Goal: Information Seeking & Learning: Learn about a topic

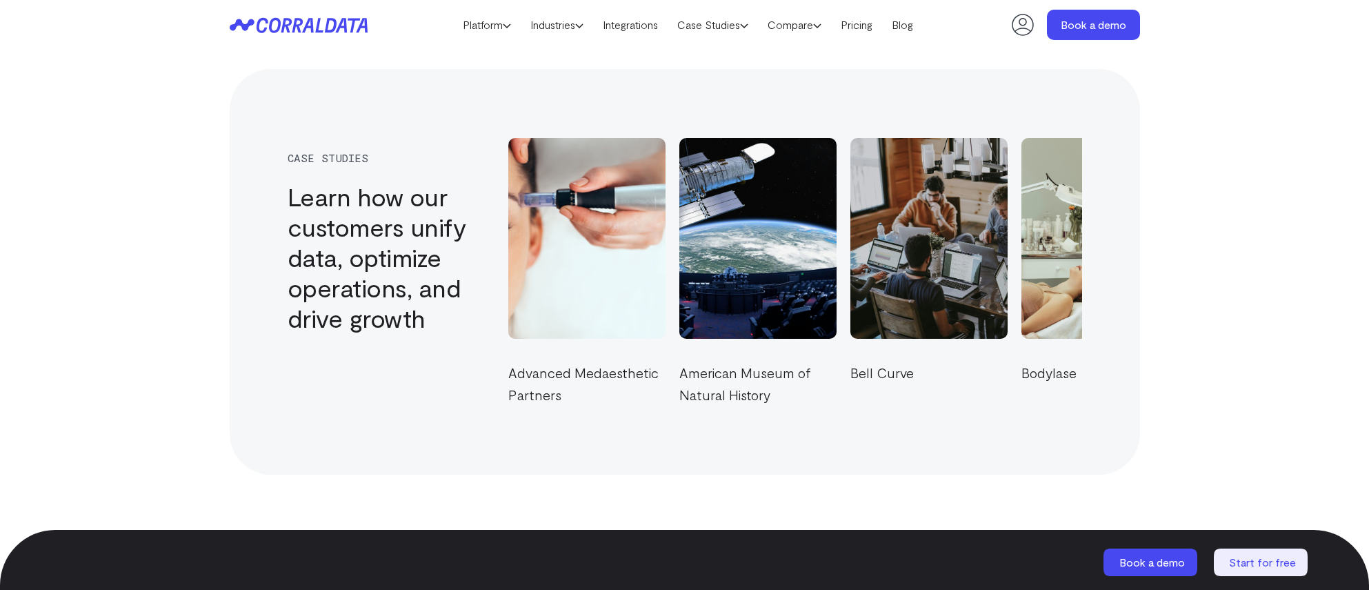
scroll to position [4694, 0]
click at [690, 30] on link "Case Studies" at bounding box center [713, 24] width 90 height 21
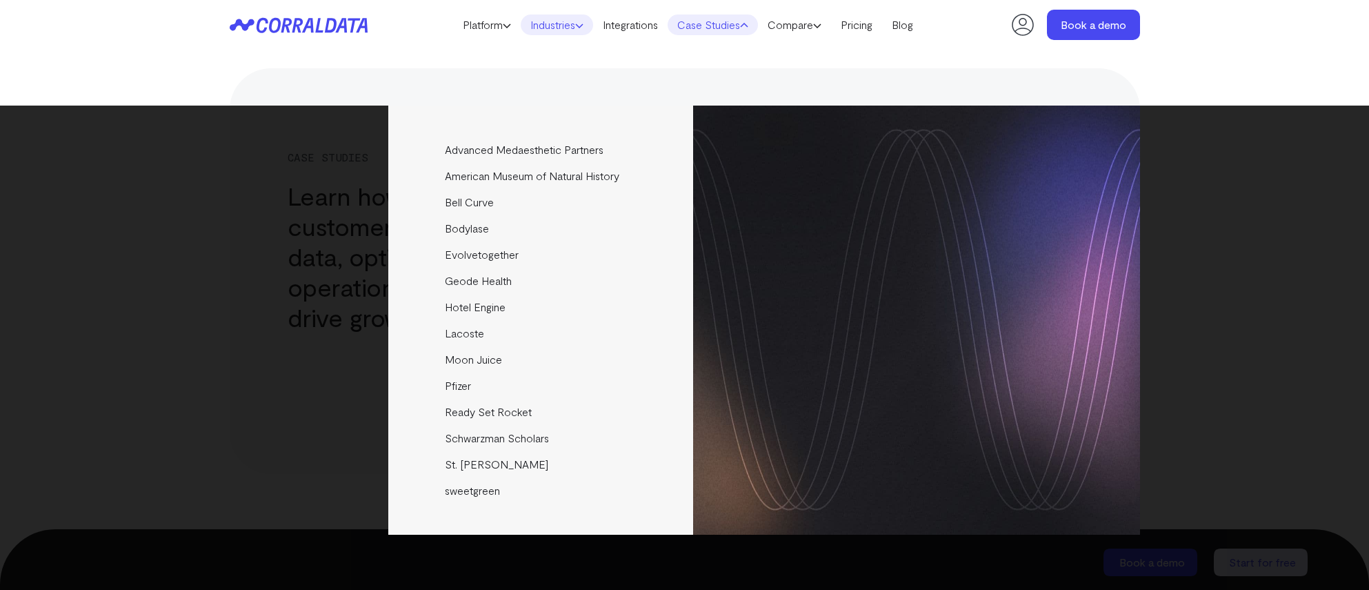
click at [568, 21] on link "Industries" at bounding box center [557, 24] width 72 height 21
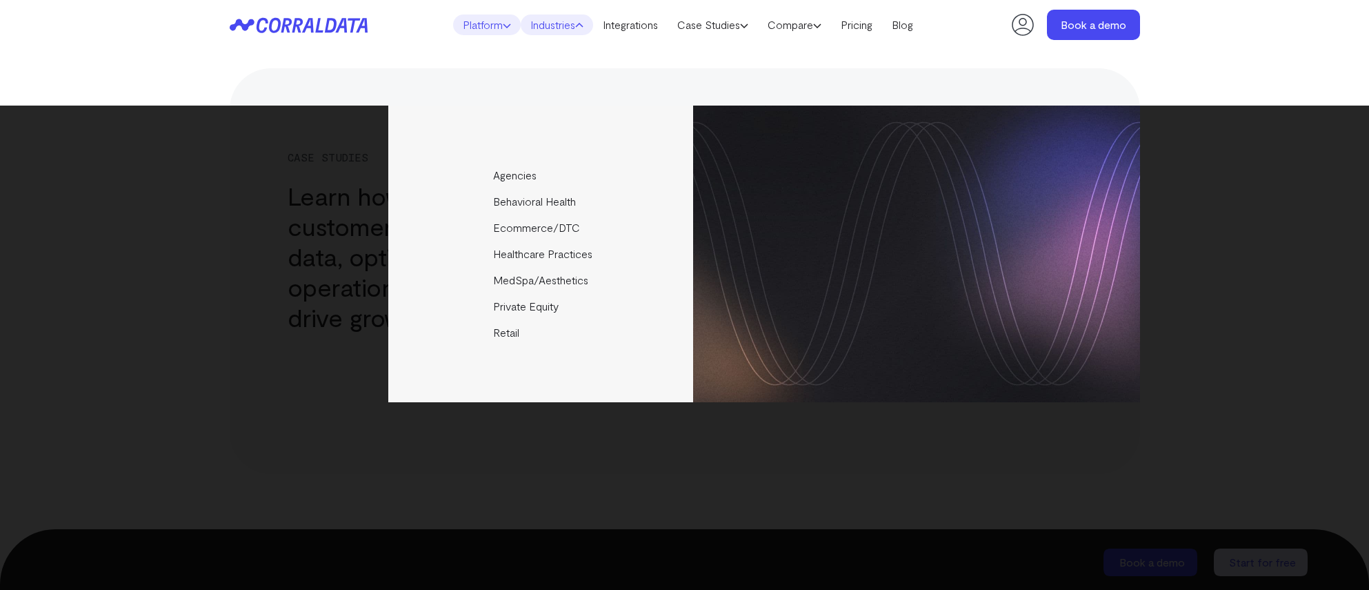
click at [497, 21] on link "Platform" at bounding box center [487, 24] width 68 height 21
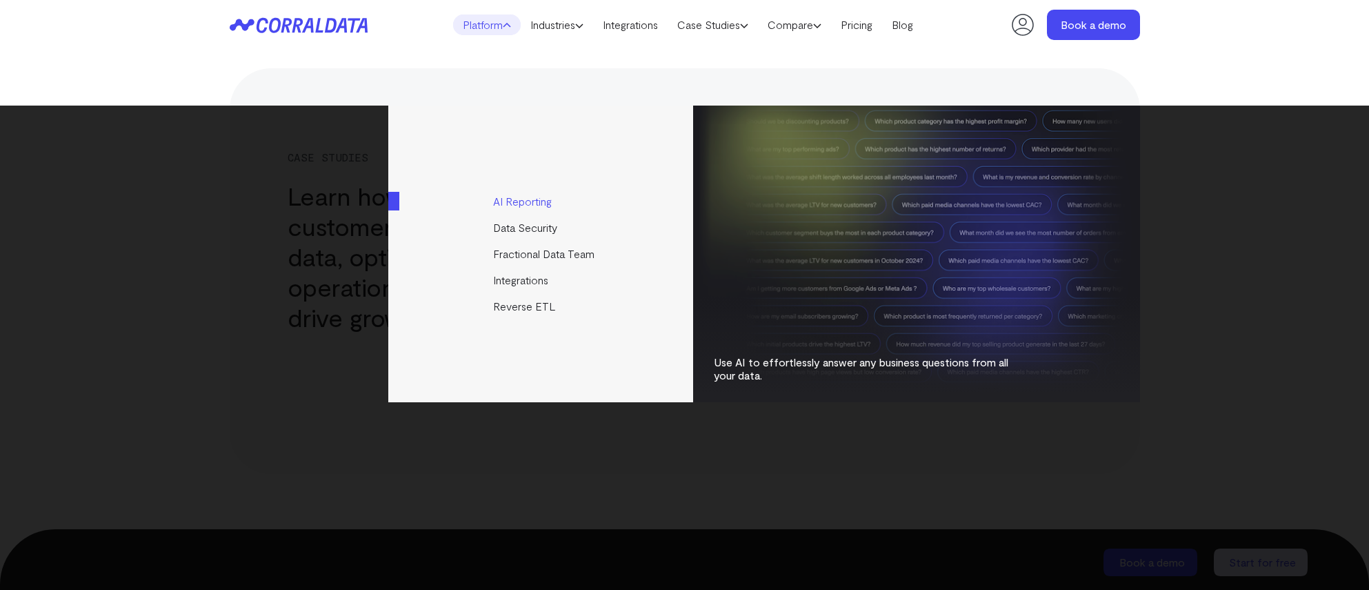
drag, startPoint x: 530, startPoint y: 26, endPoint x: 543, endPoint y: 212, distance: 186.0
click at [544, 206] on link "AI Reporting" at bounding box center [541, 201] width 307 height 26
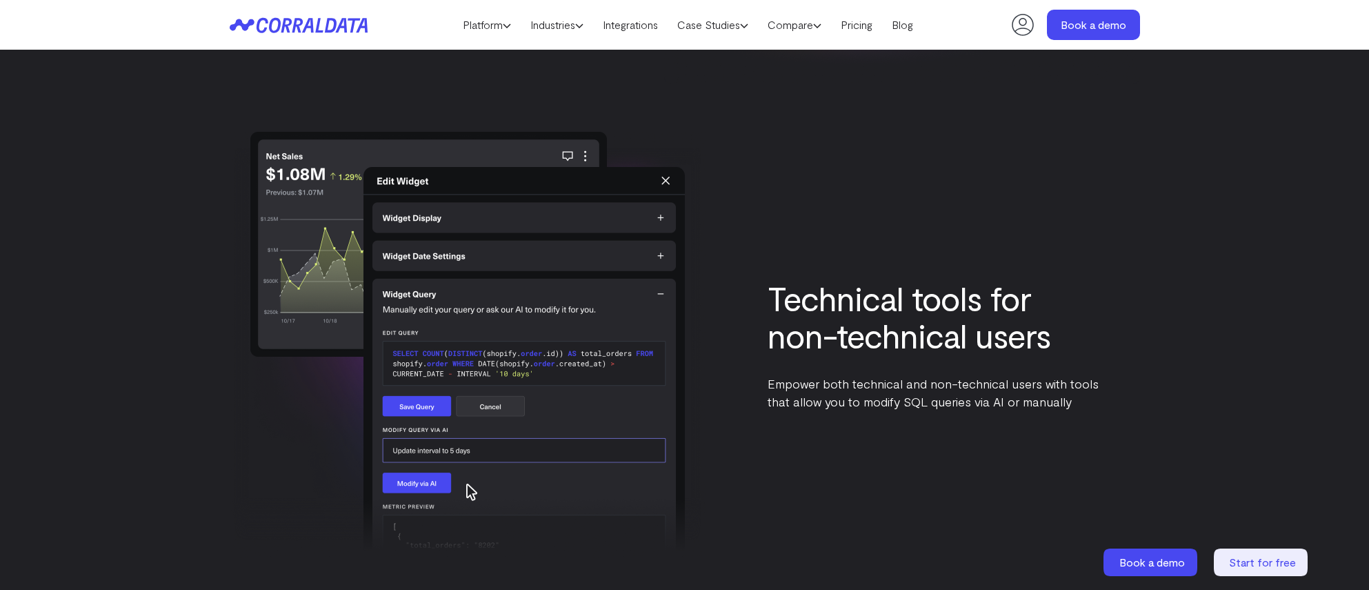
scroll to position [2952, 0]
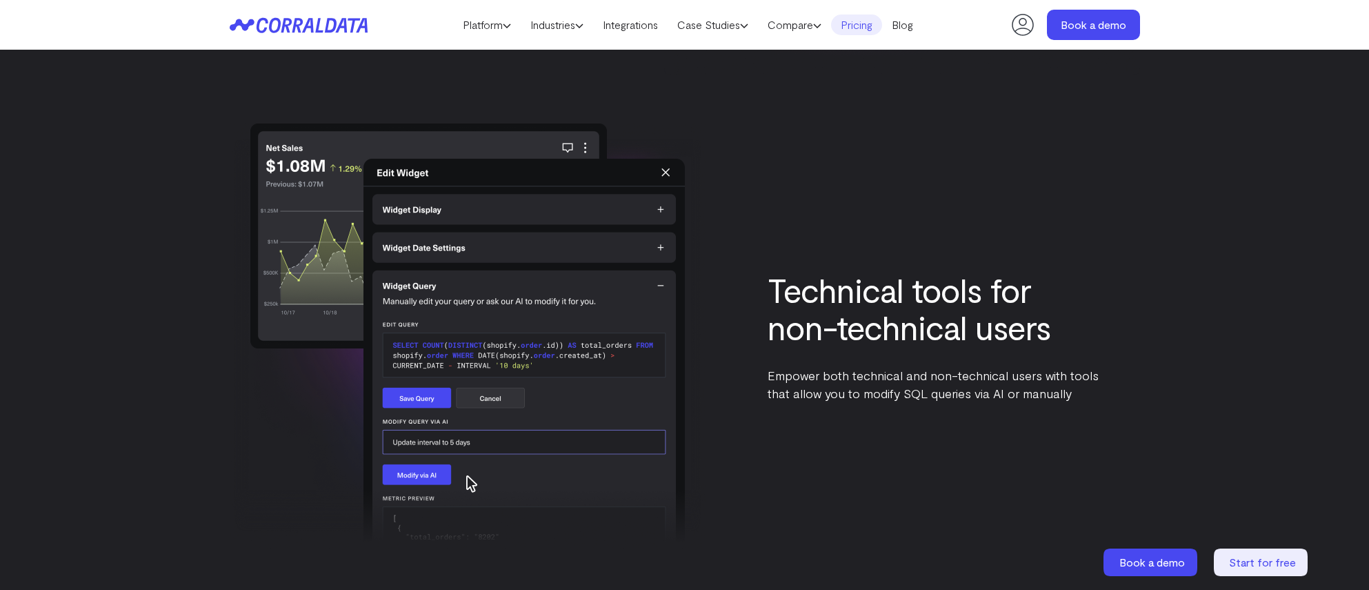
click at [867, 24] on link "Pricing" at bounding box center [856, 24] width 51 height 21
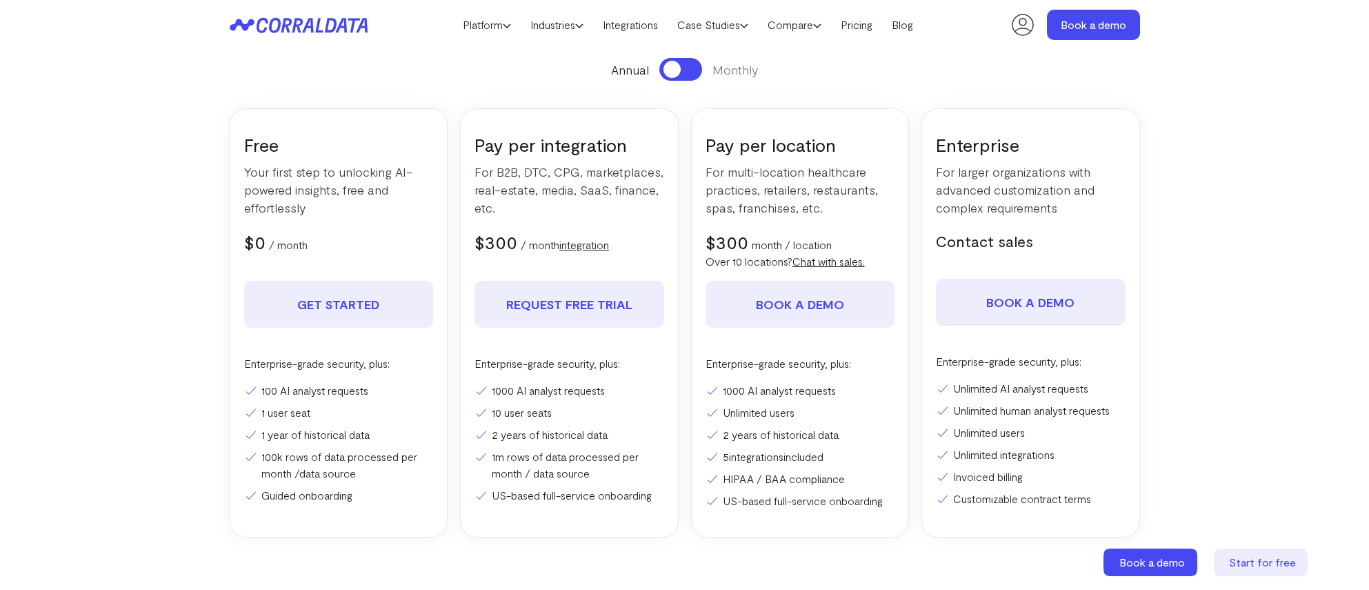
scroll to position [194, 0]
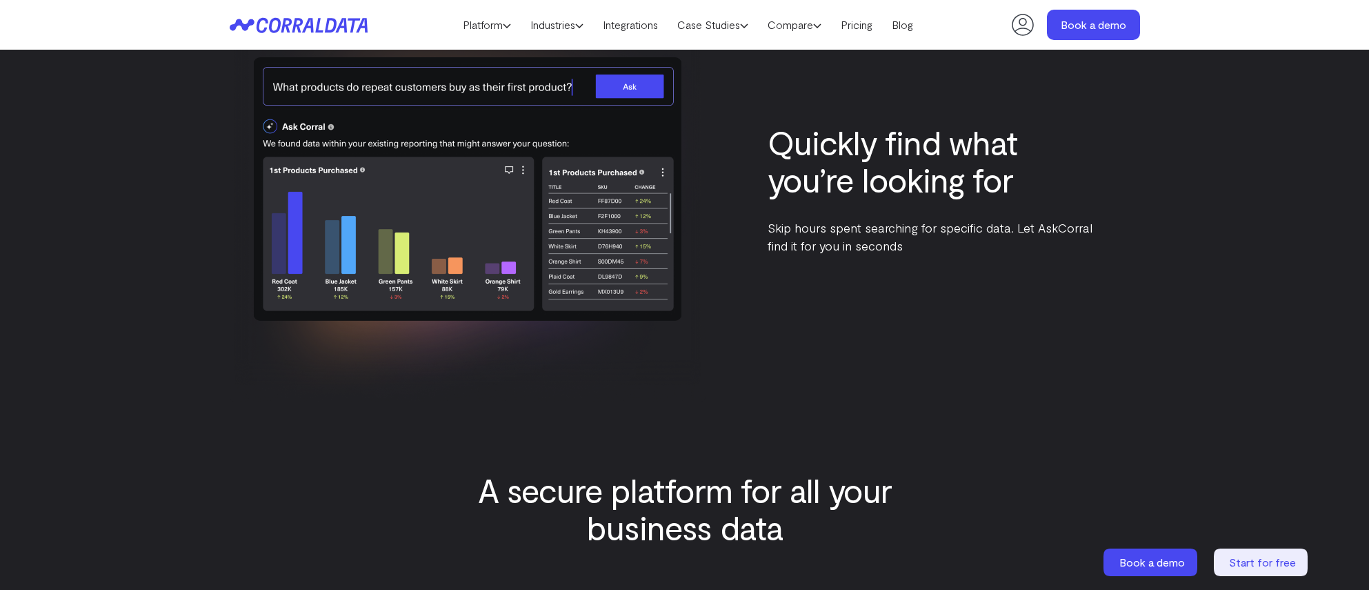
scroll to position [2952, 0]
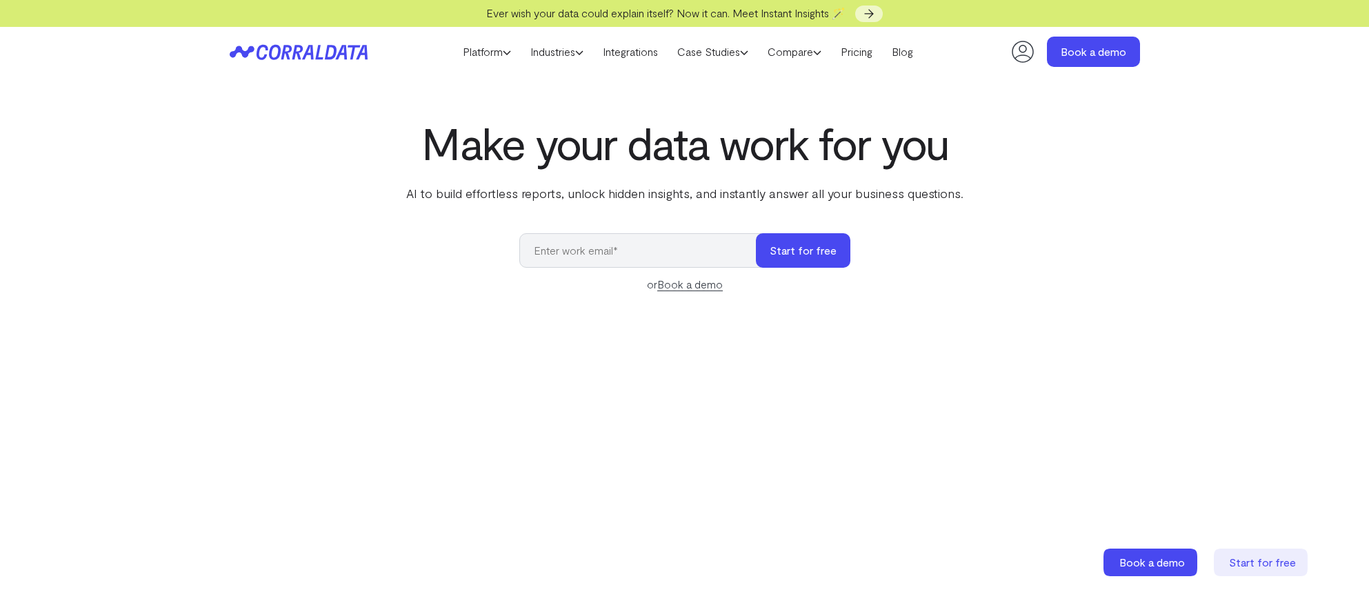
scroll to position [4665, 0]
